Goal: Task Accomplishment & Management: Use online tool/utility

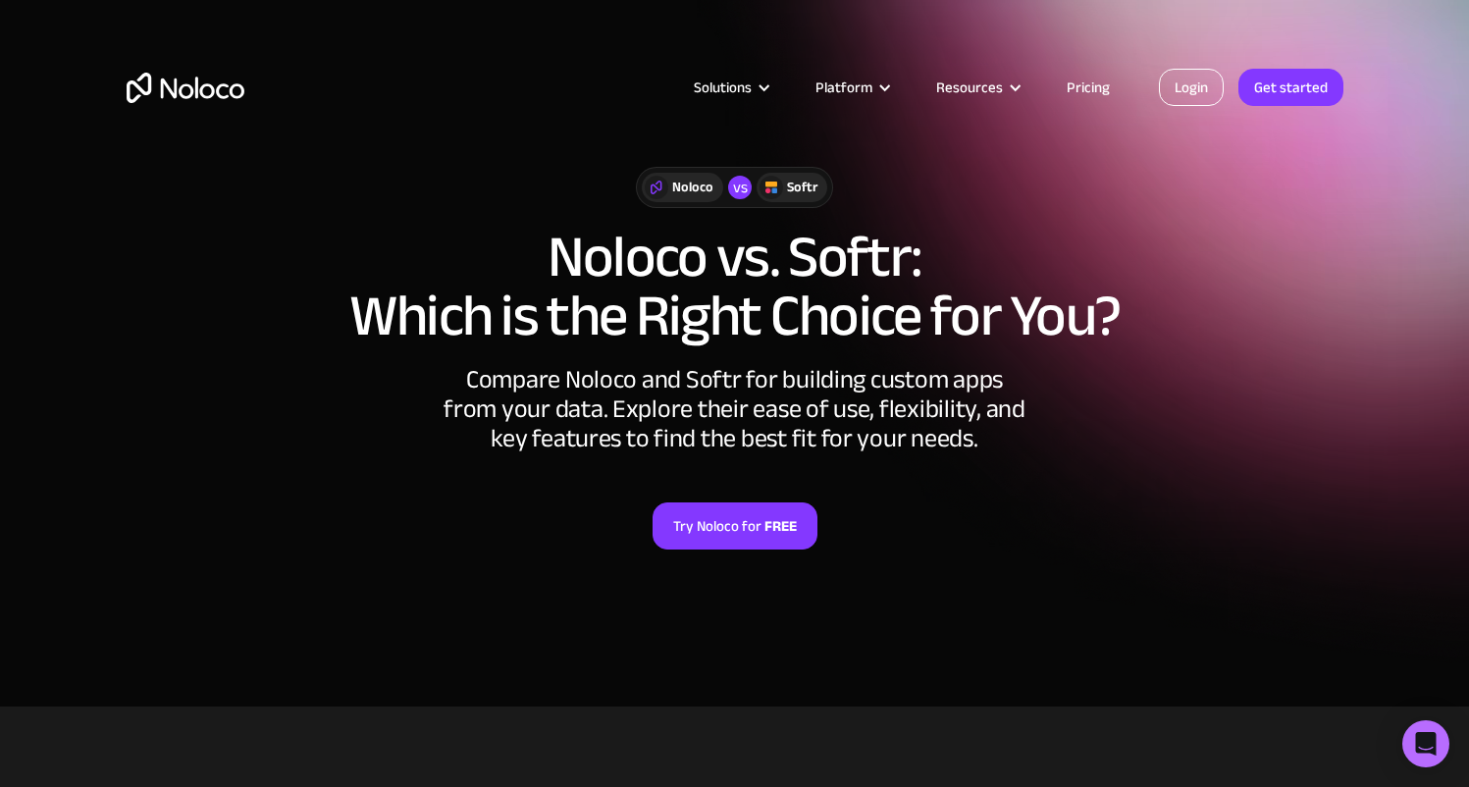
click at [1203, 94] on link "Login" at bounding box center [1191, 87] width 65 height 37
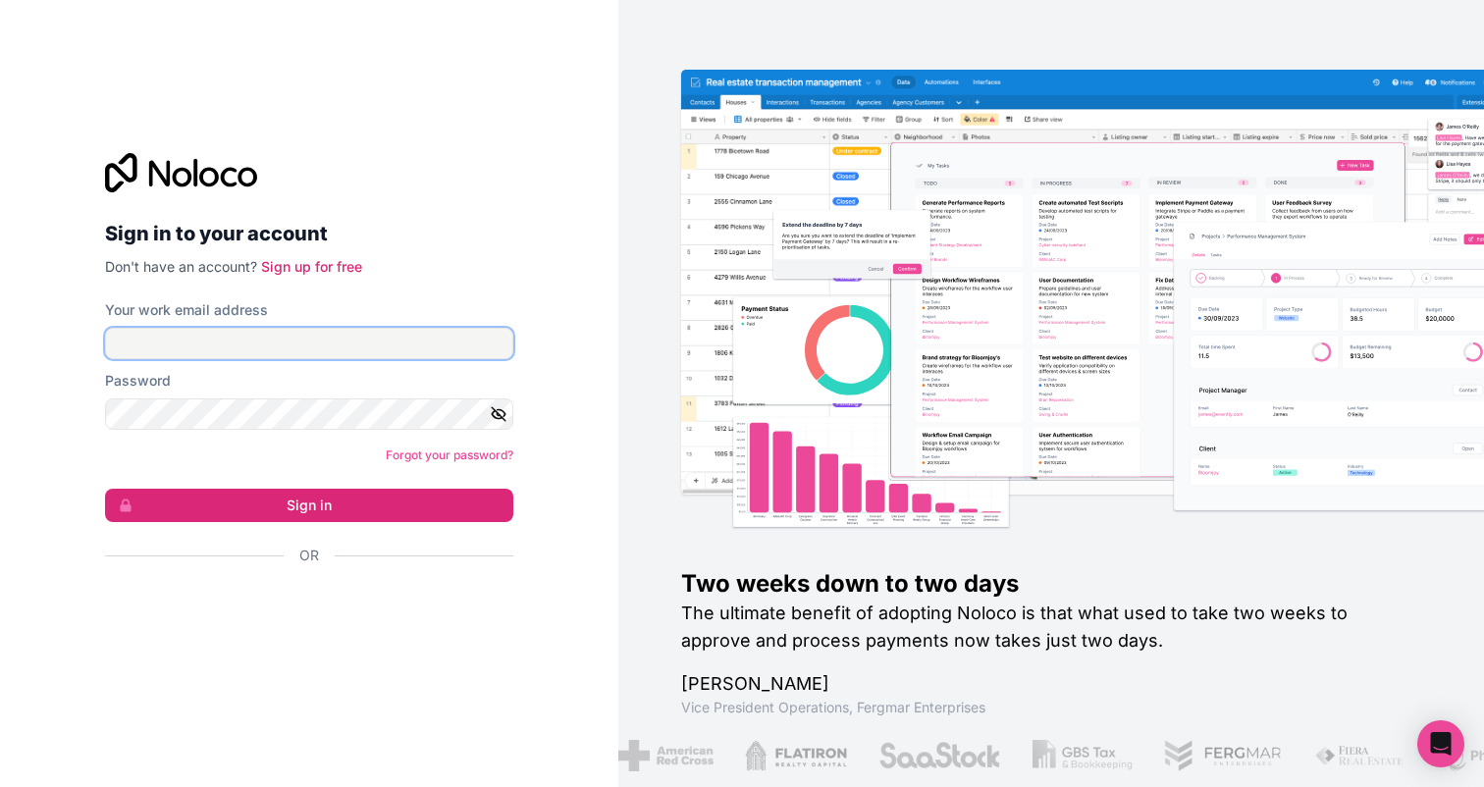
click at [326, 357] on input "Your work email address" at bounding box center [309, 343] width 408 height 31
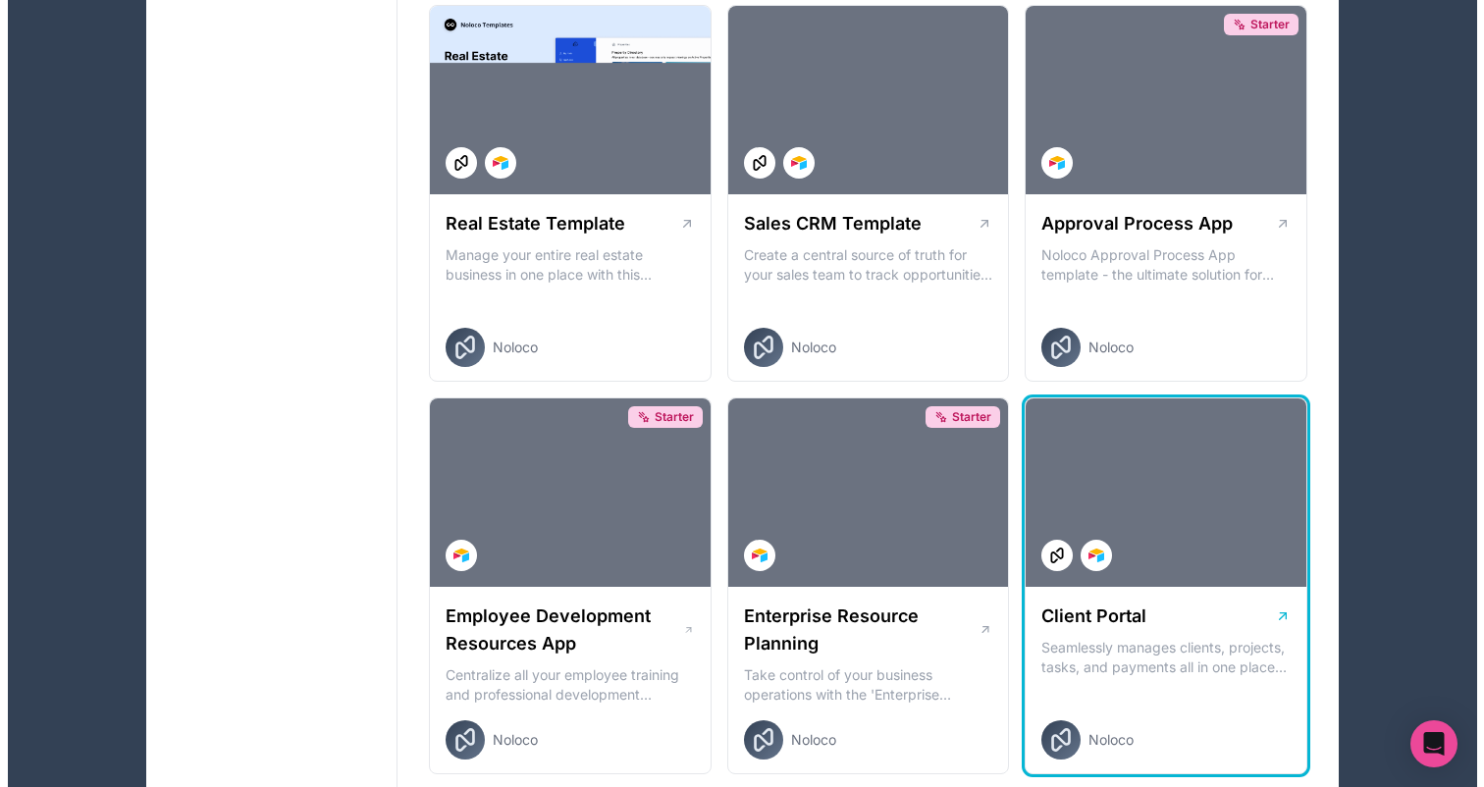
scroll to position [1268, 0]
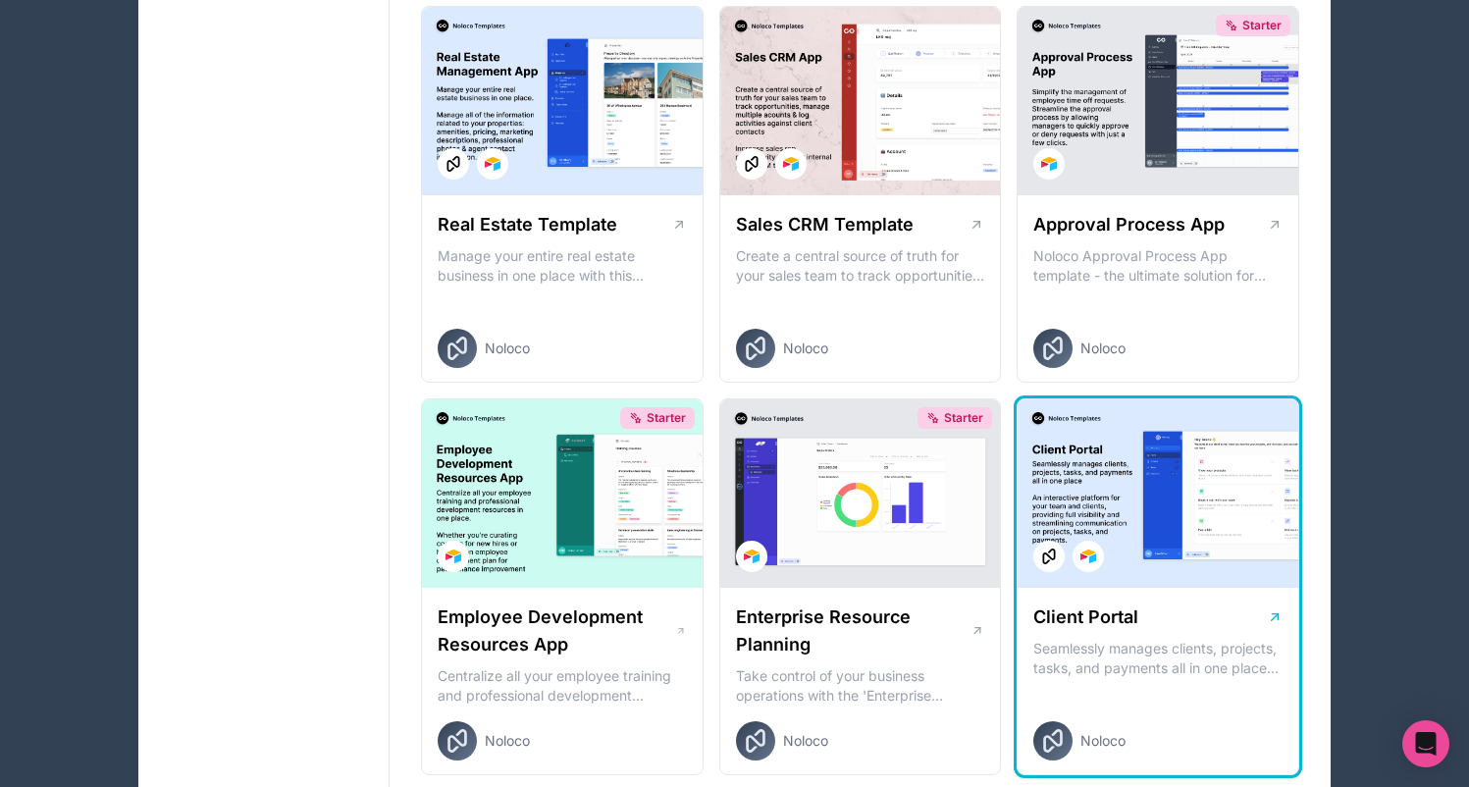
click at [1195, 520] on div at bounding box center [1158, 493] width 281 height 188
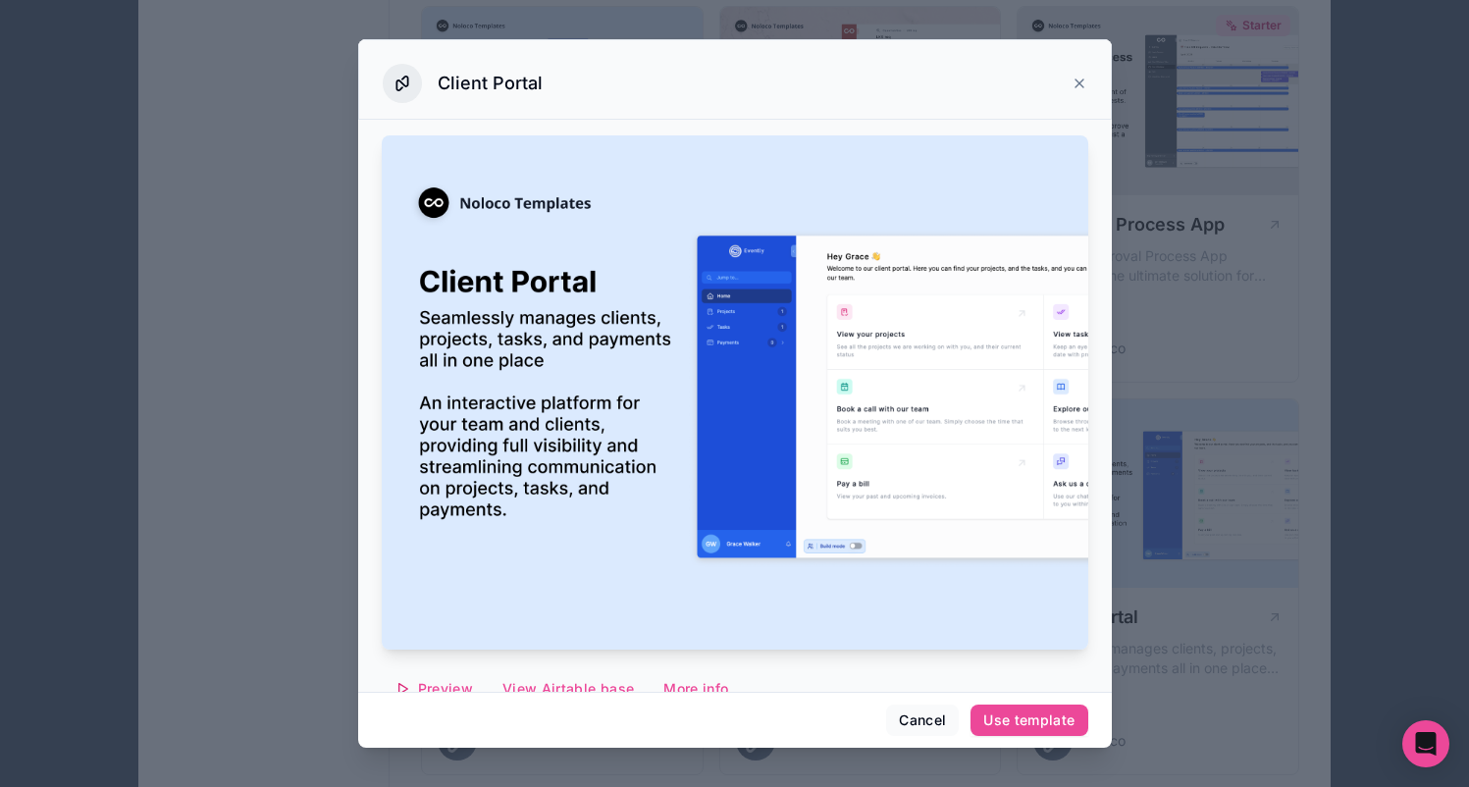
click at [1214, 381] on div at bounding box center [734, 393] width 1469 height 787
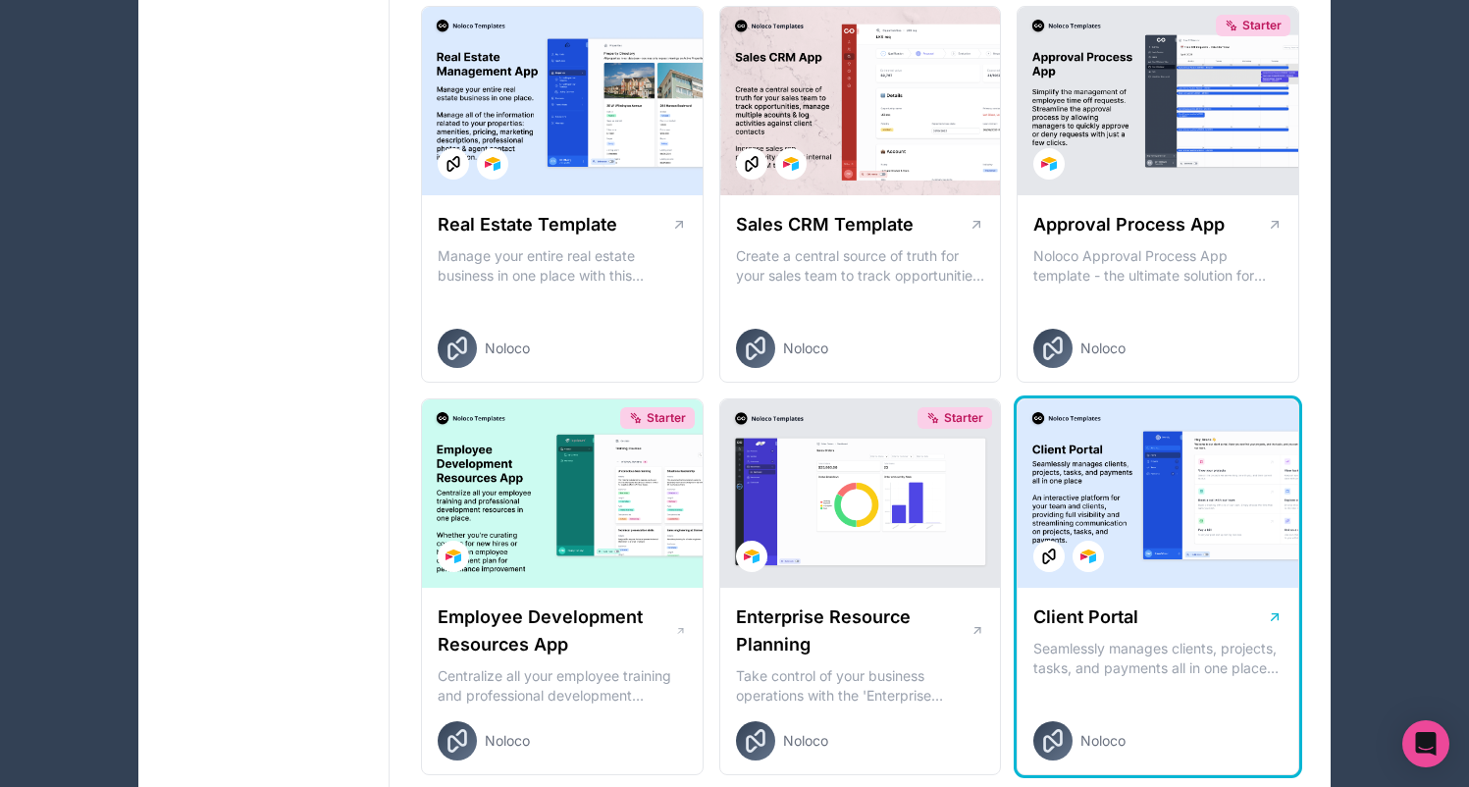
click at [1195, 511] on div at bounding box center [1158, 493] width 281 height 188
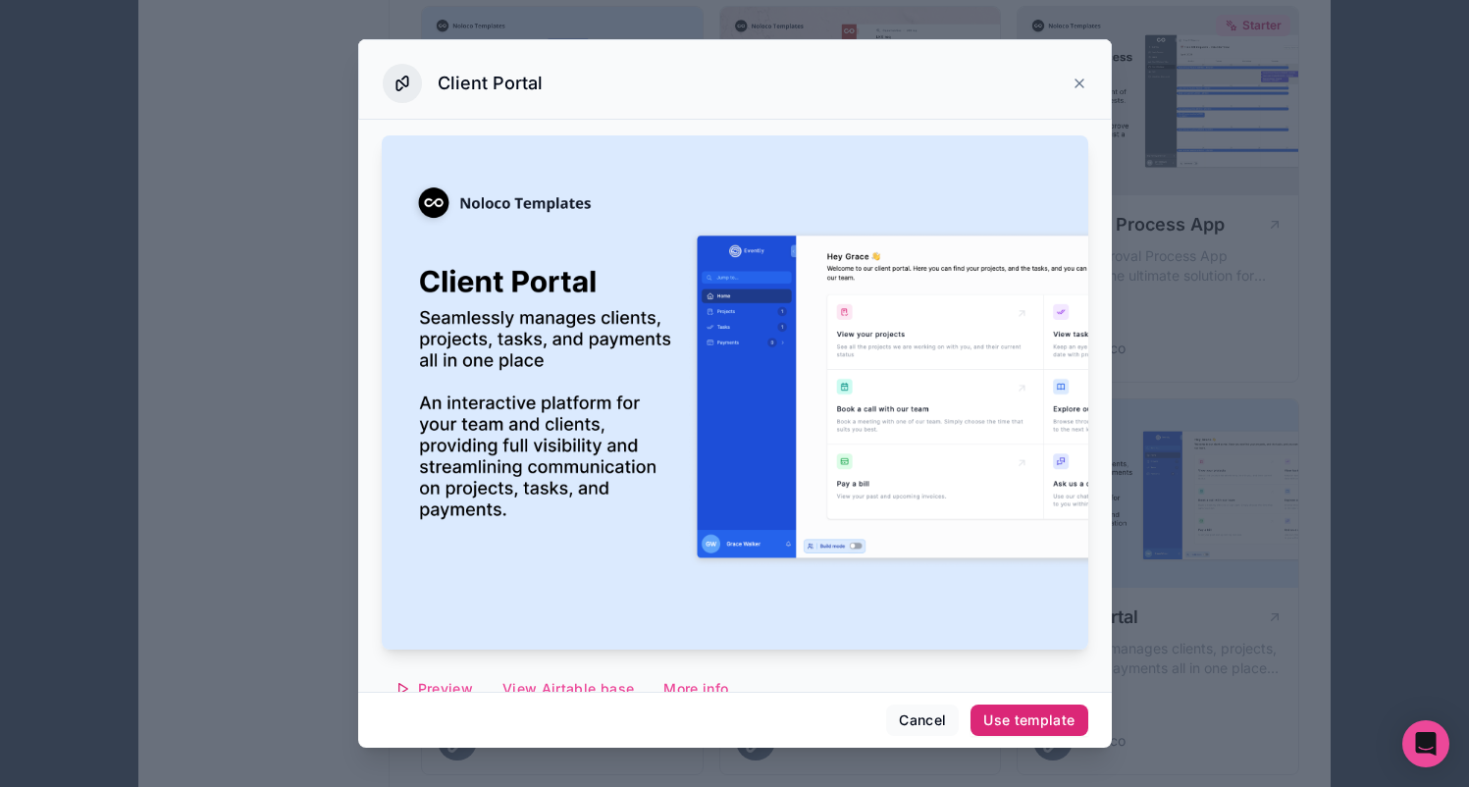
click at [1026, 717] on div "Use template" at bounding box center [1028, 720] width 91 height 18
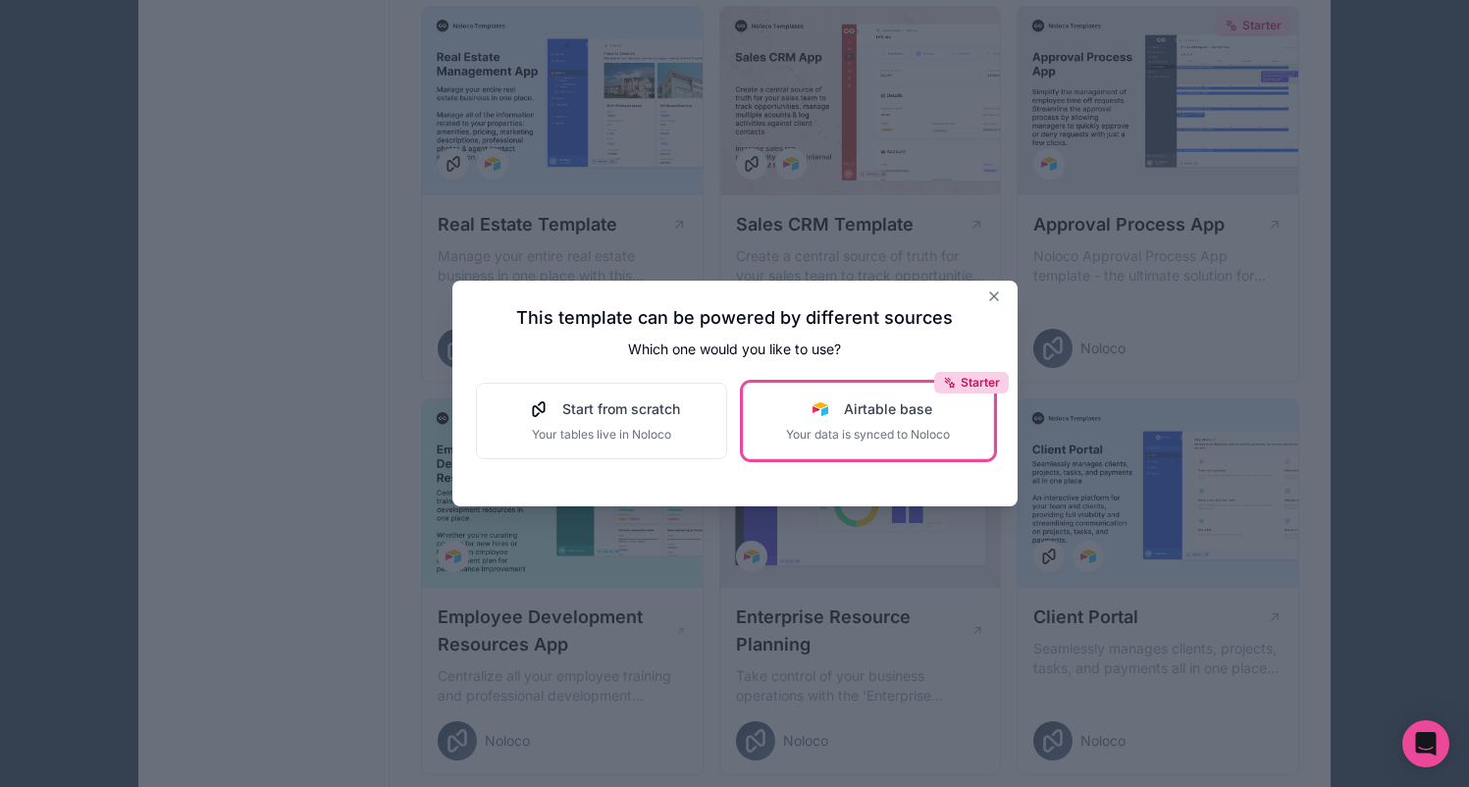
click at [892, 401] on span "Airtable base" at bounding box center [888, 409] width 88 height 20
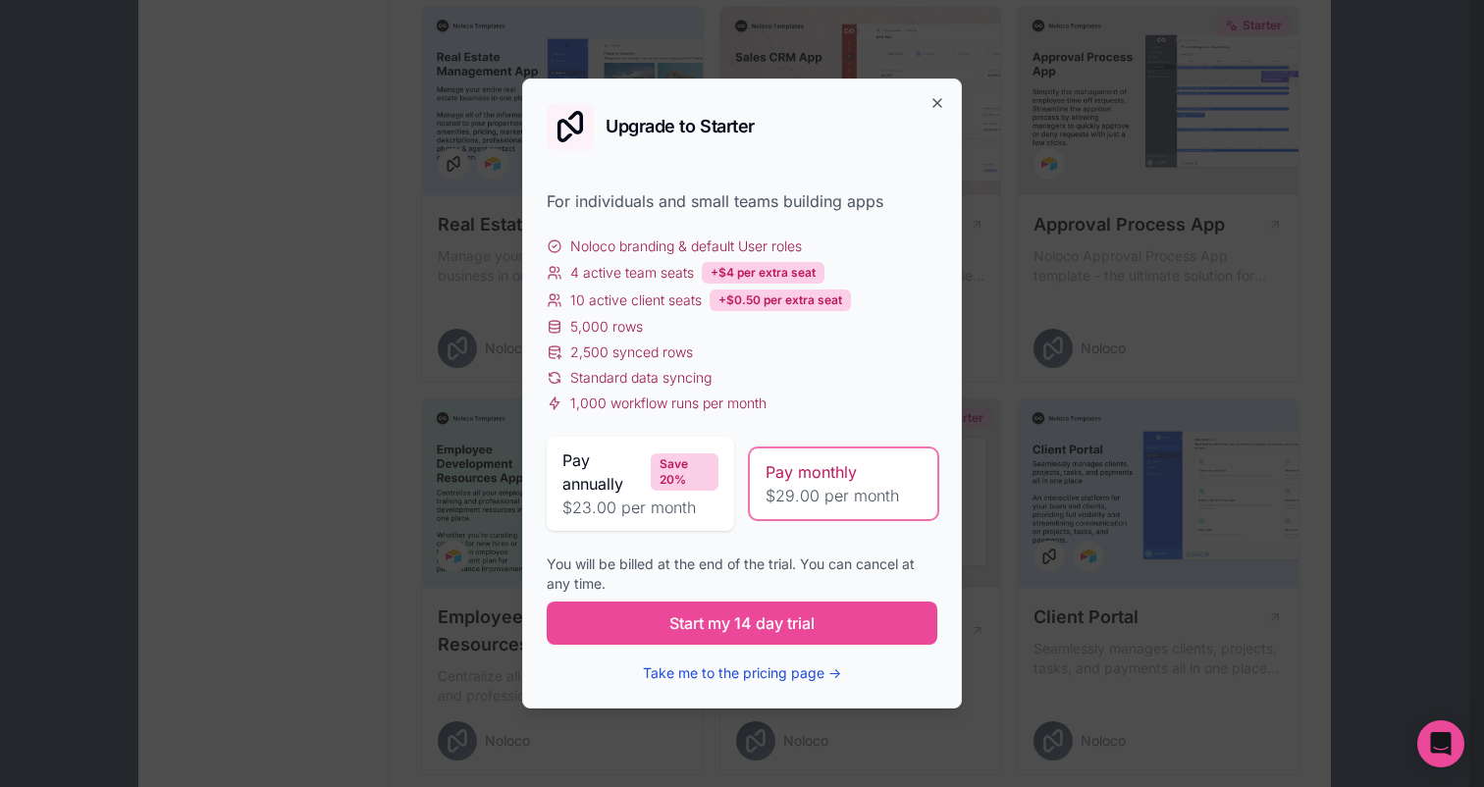
click at [738, 668] on button "Take me to the pricing page →" at bounding box center [742, 673] width 198 height 20
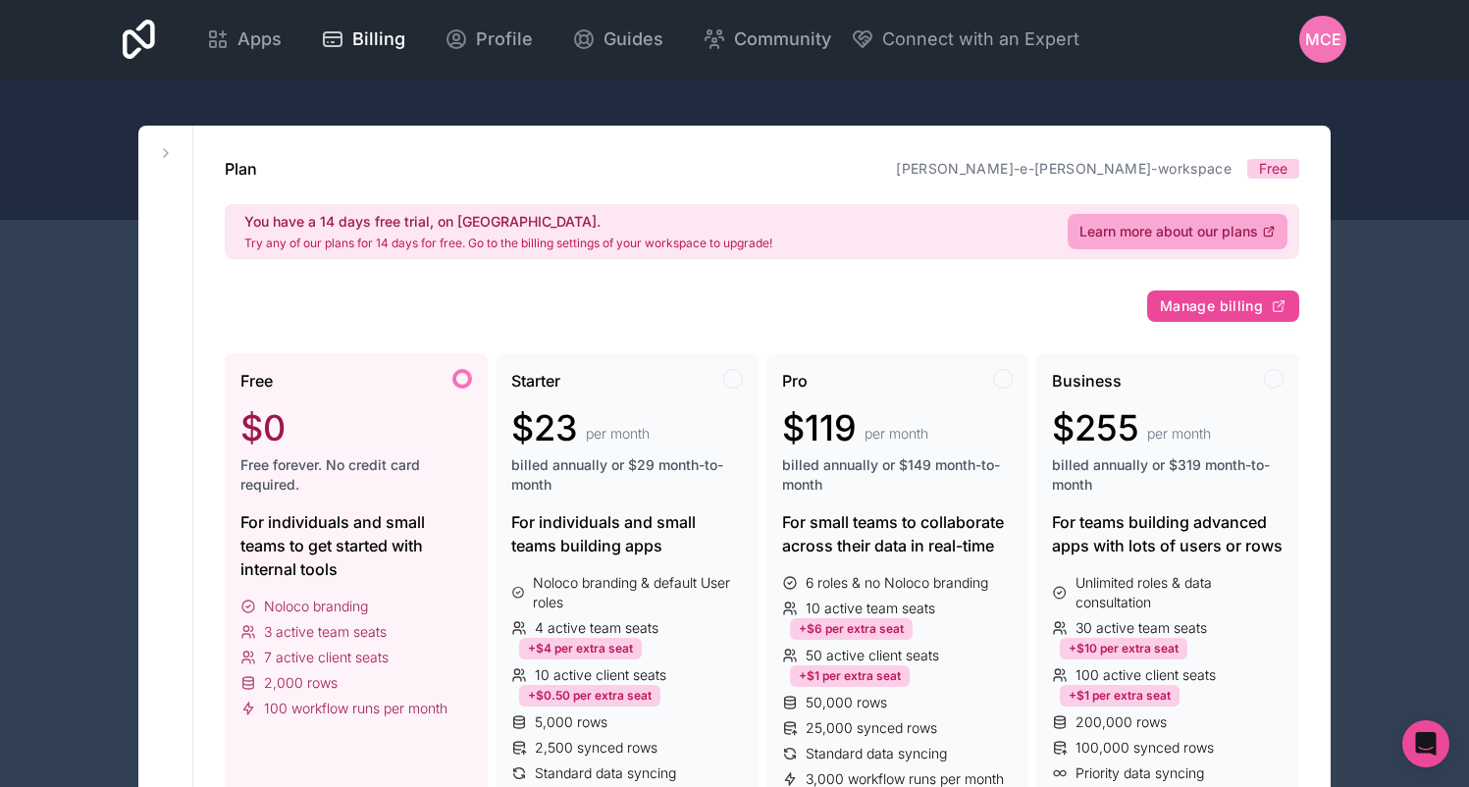
click at [1375, 152] on div at bounding box center [734, 149] width 1469 height 141
click at [163, 155] on icon at bounding box center [166, 153] width 16 height 16
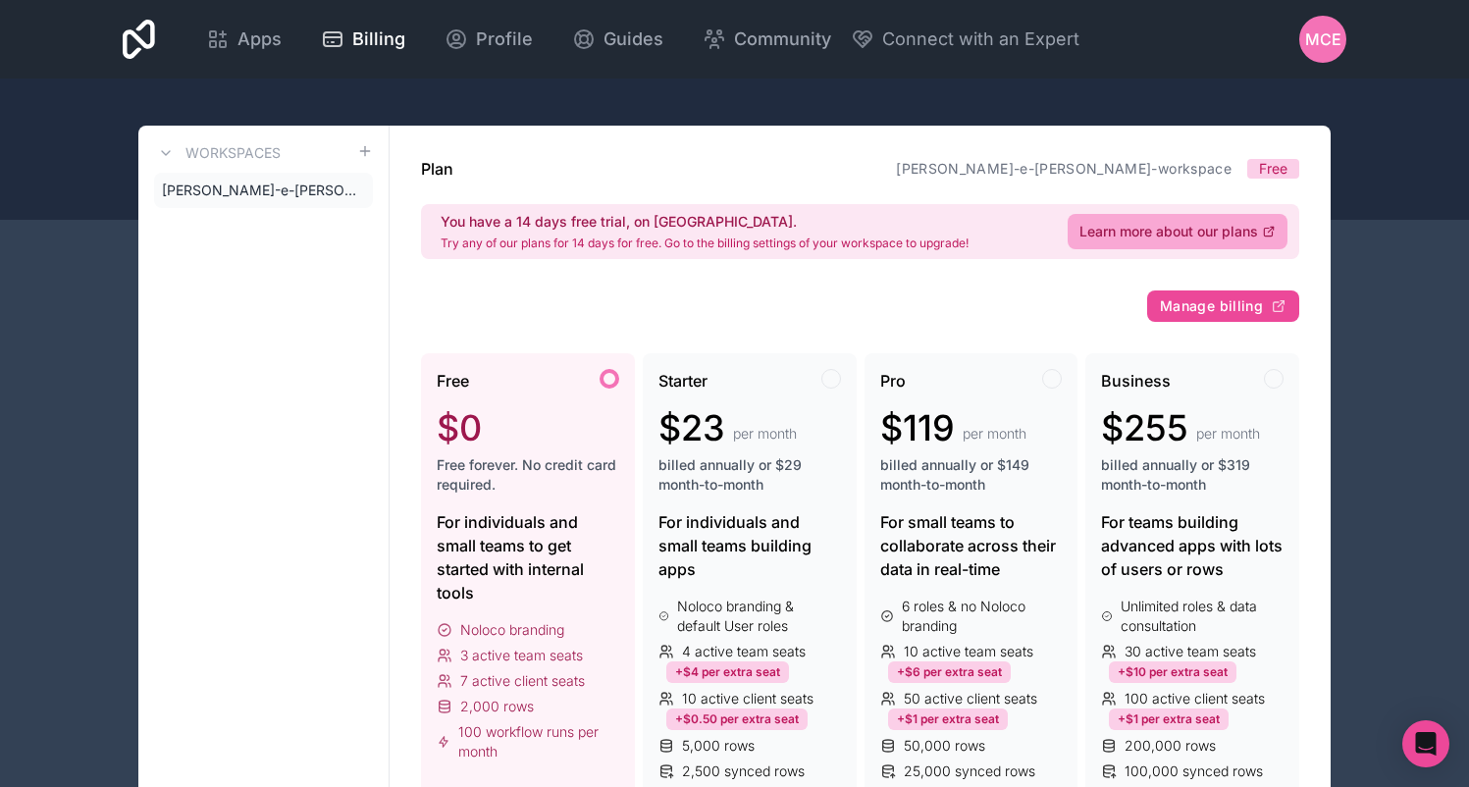
click at [416, 112] on div at bounding box center [734, 149] width 1469 height 141
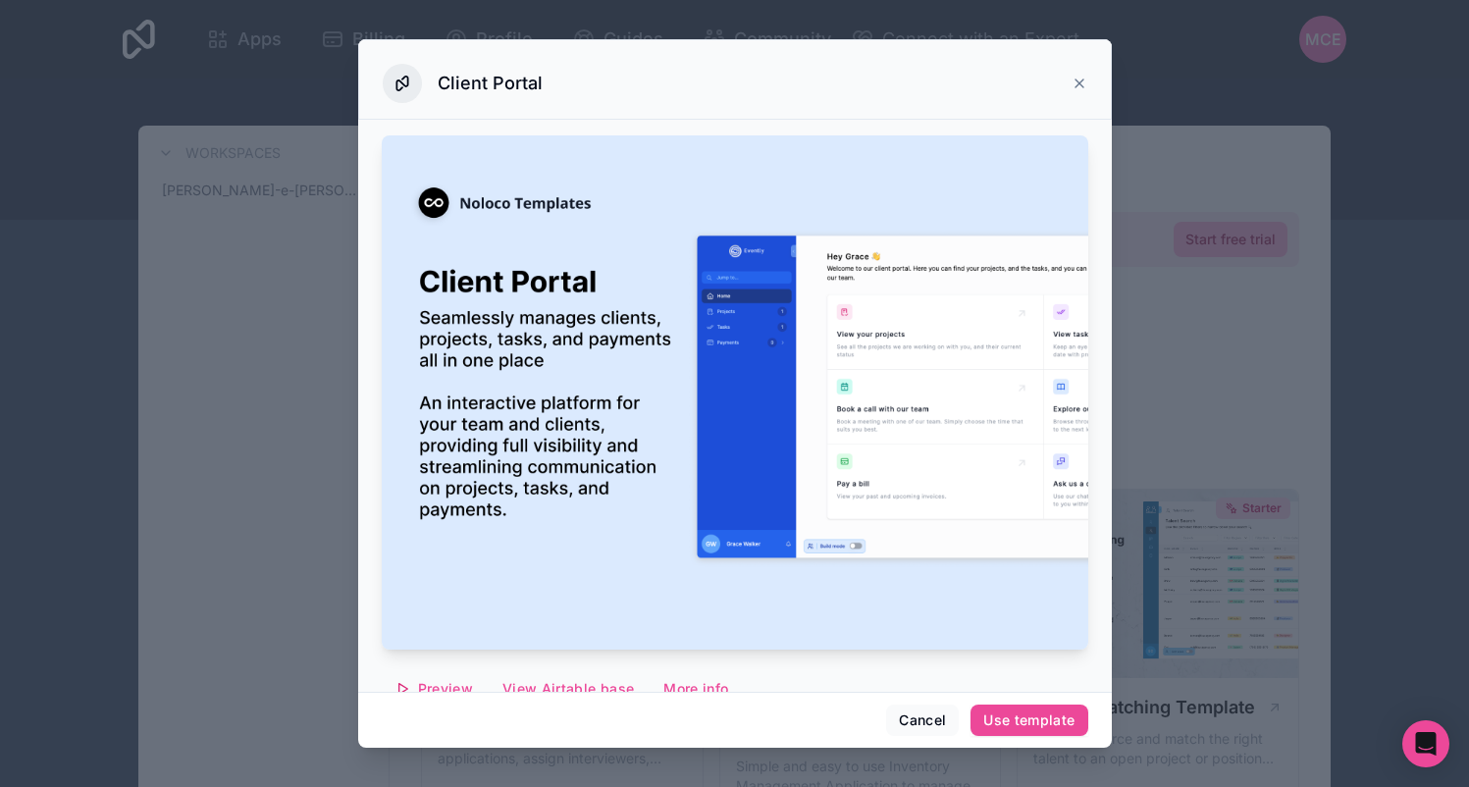
scroll to position [1268, 0]
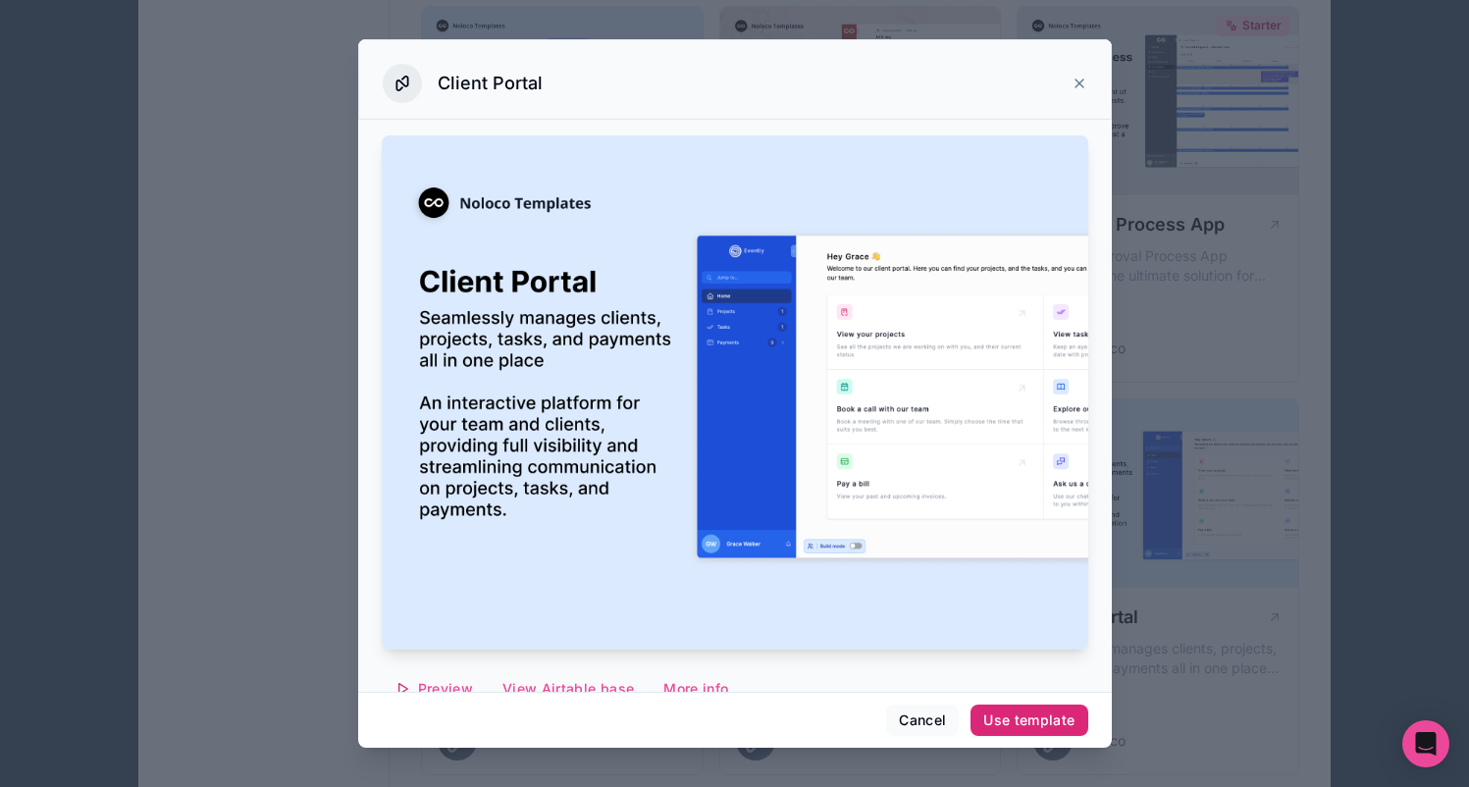
click at [996, 708] on button "Use template" at bounding box center [1029, 720] width 117 height 31
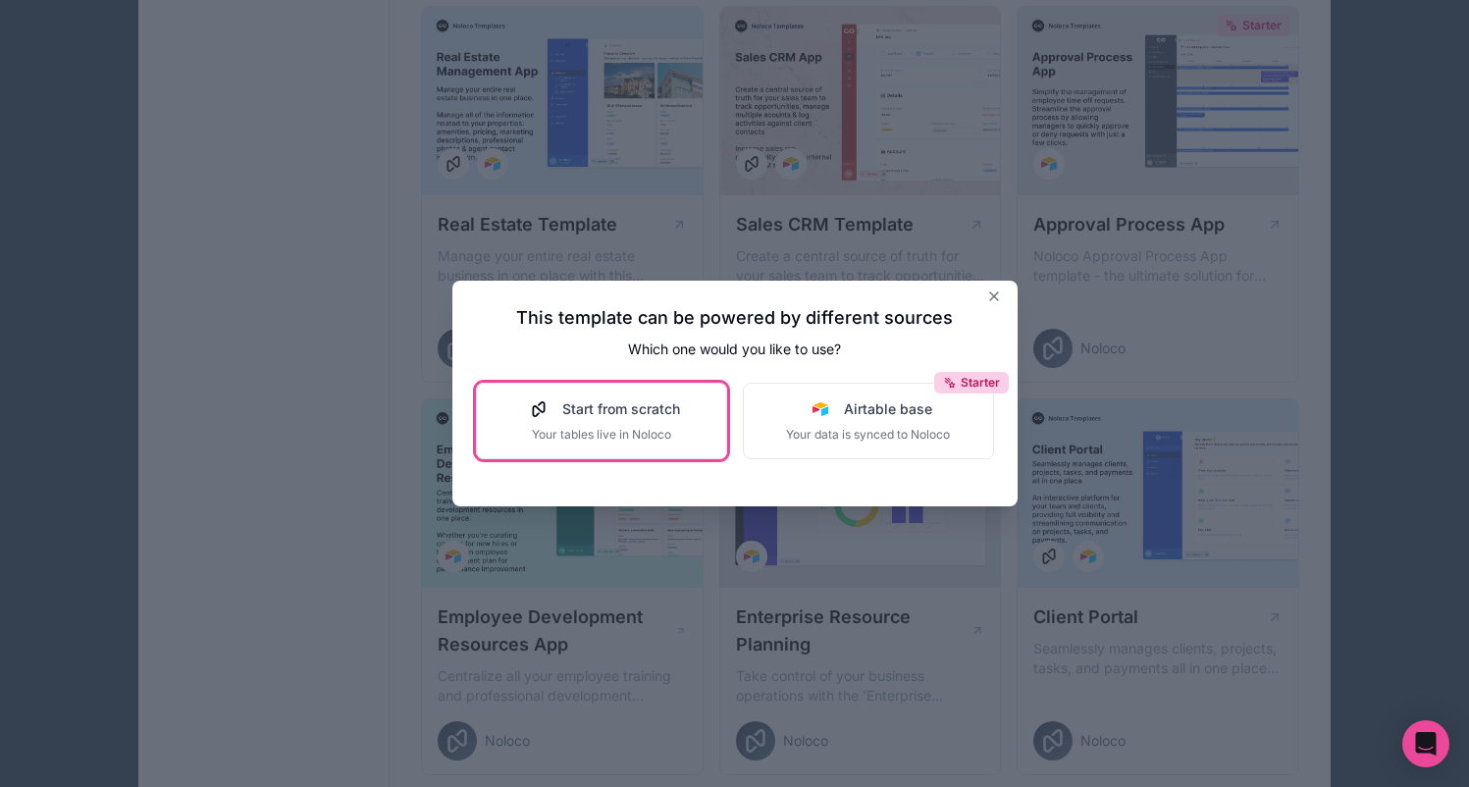
click at [569, 426] on div "Start from scratch Your tables live in Noloco" at bounding box center [601, 420] width 157 height 43
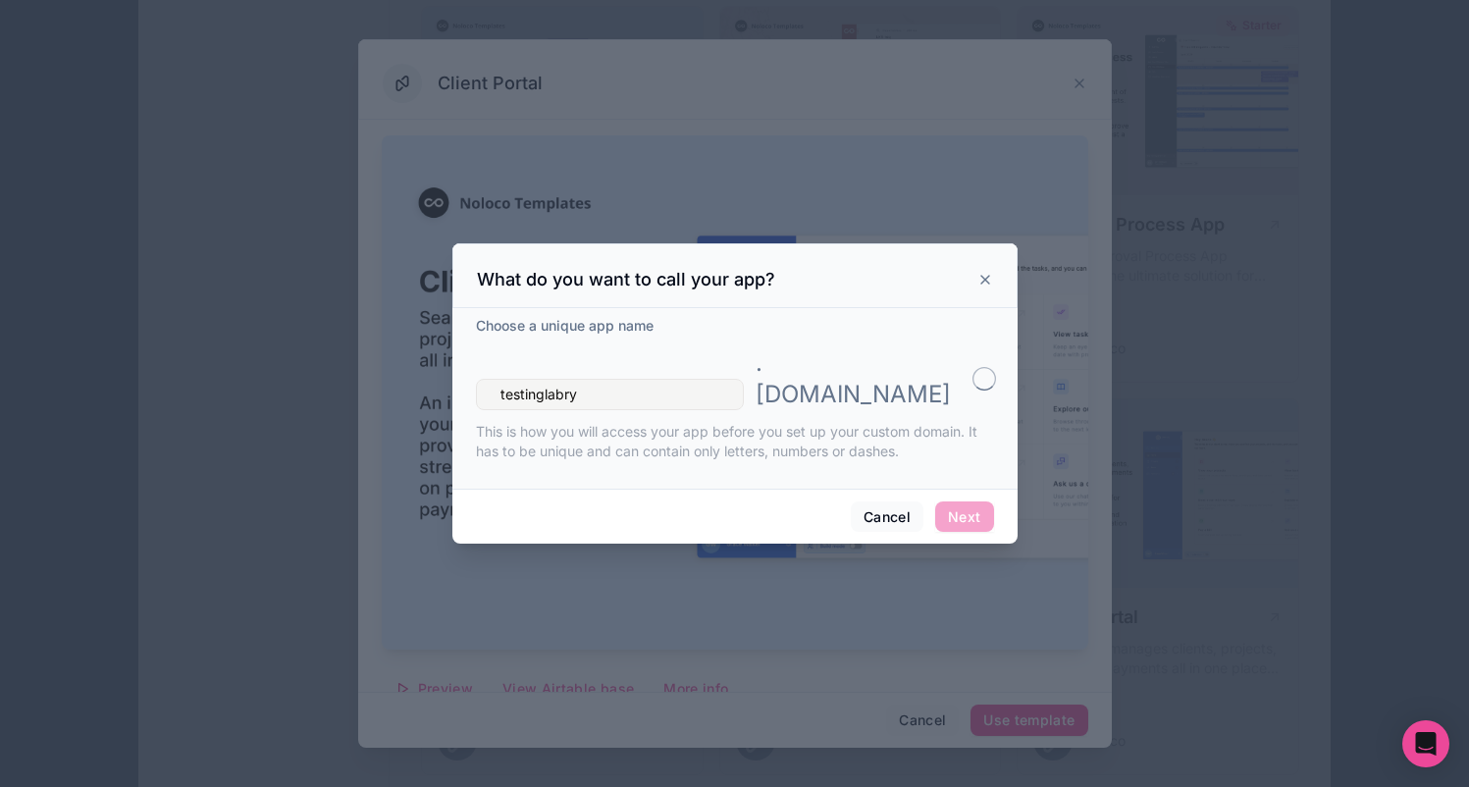
type input "testinglabrys"
click at [964, 501] on button "Next" at bounding box center [964, 516] width 58 height 31
